Goal: Transaction & Acquisition: Obtain resource

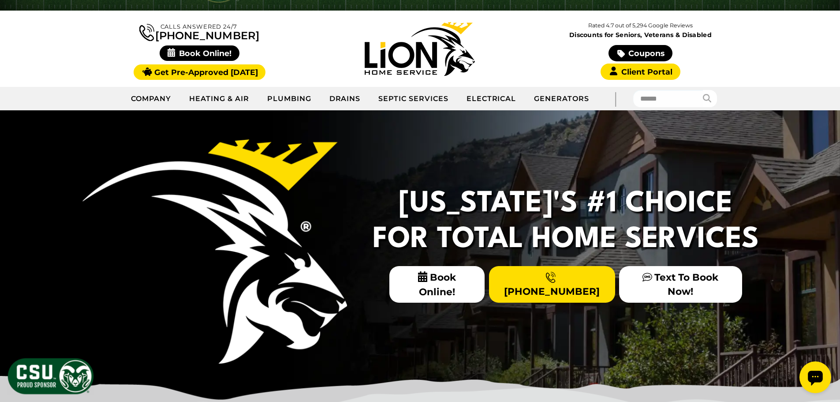
scroll to position [52, 0]
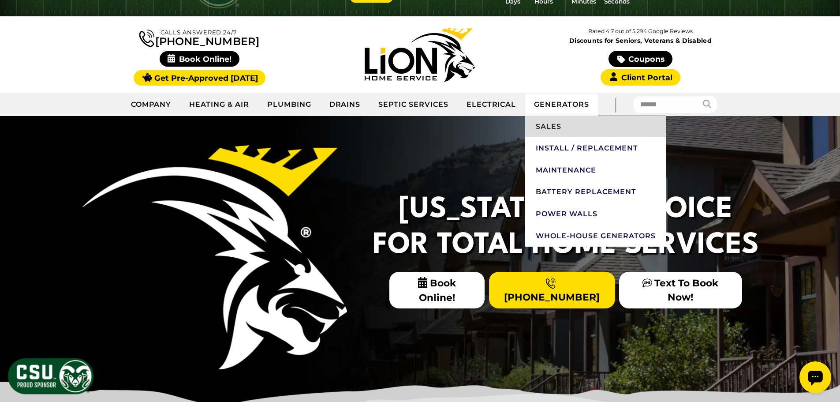
click at [555, 126] on link "Sales" at bounding box center [595, 126] width 141 height 22
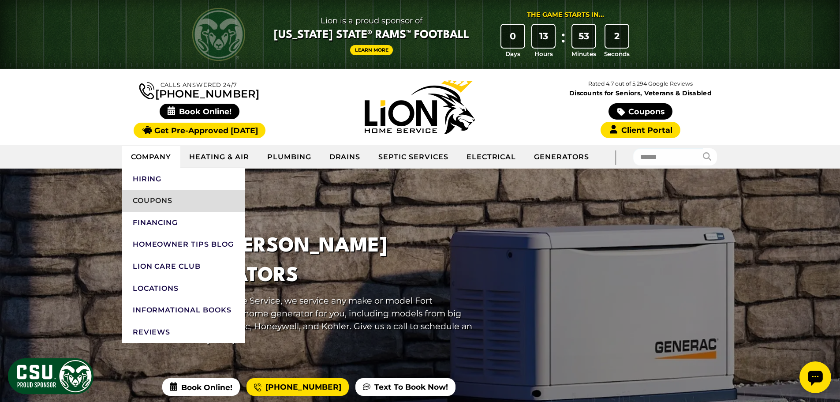
click at [150, 198] on link "Coupons" at bounding box center [183, 201] width 123 height 22
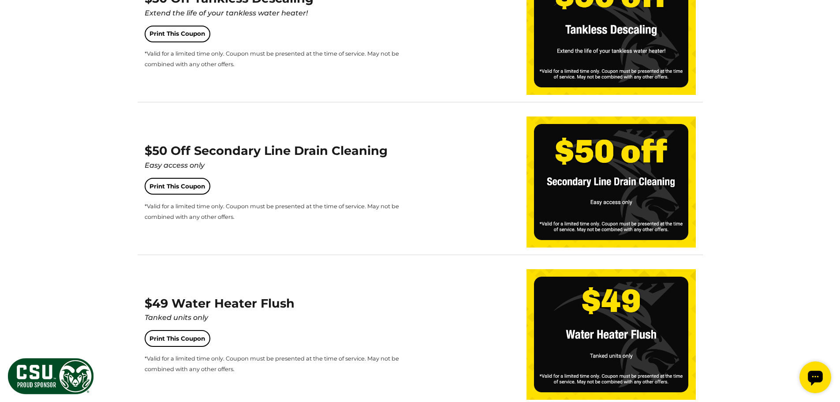
scroll to position [837, 0]
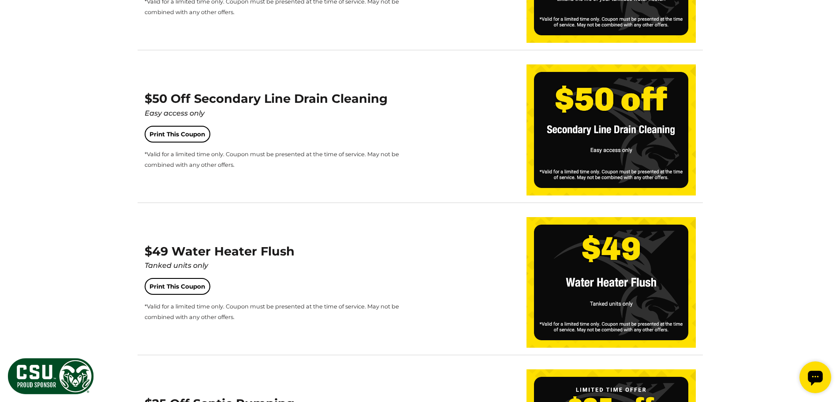
click at [598, 259] on img at bounding box center [610, 282] width 169 height 130
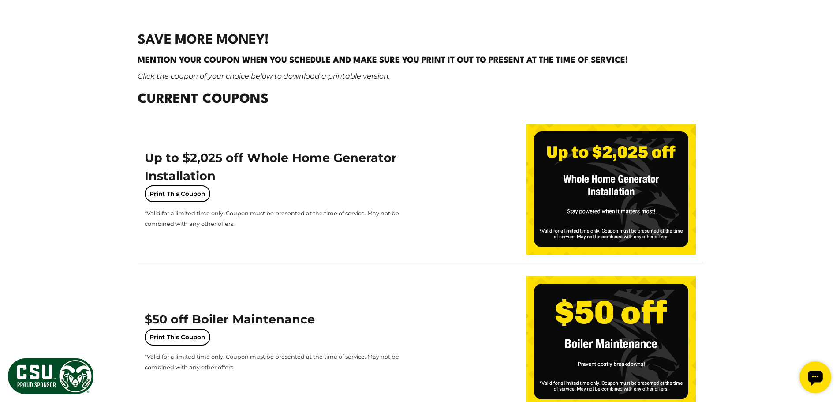
scroll to position [0, 0]
